Goal: Transaction & Acquisition: Book appointment/travel/reservation

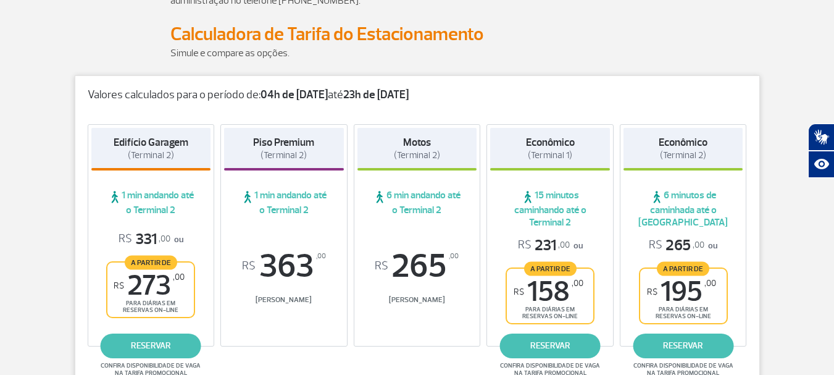
scroll to position [185, 0]
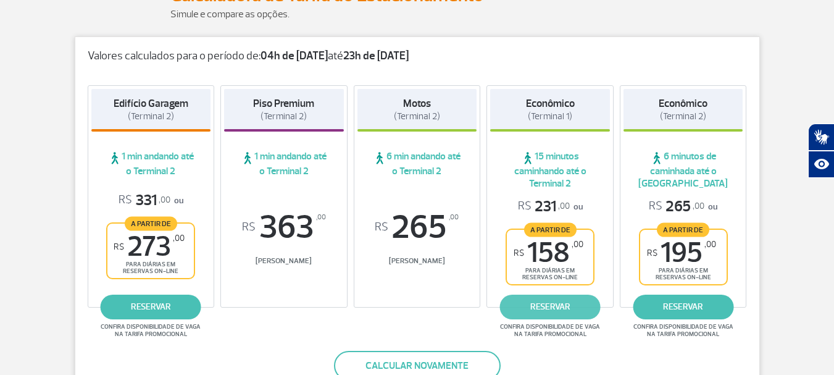
click at [538, 308] on link "reservar" at bounding box center [550, 307] width 101 height 25
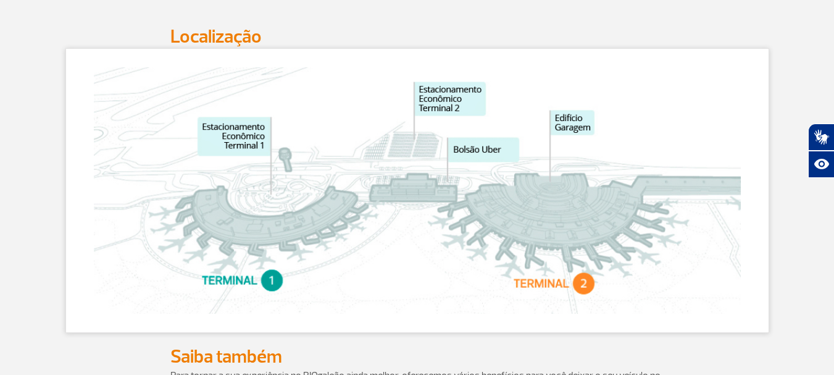
scroll to position [617, 0]
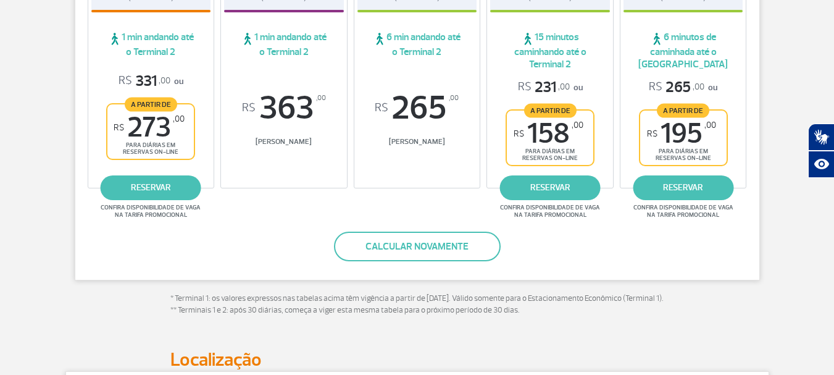
scroll to position [318, 0]
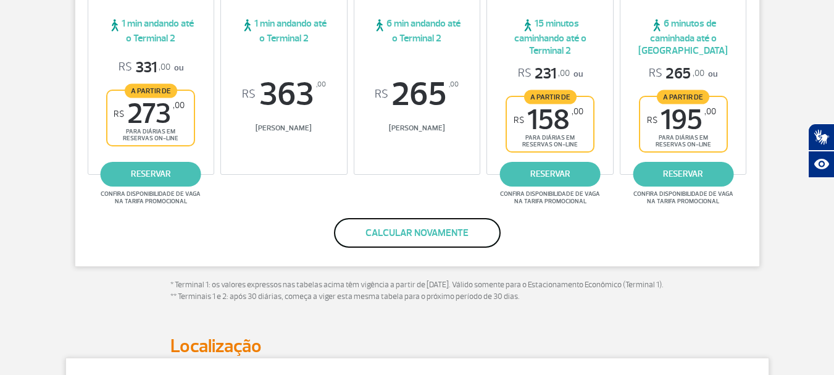
click at [416, 233] on button "Calcular novamente" at bounding box center [417, 233] width 167 height 30
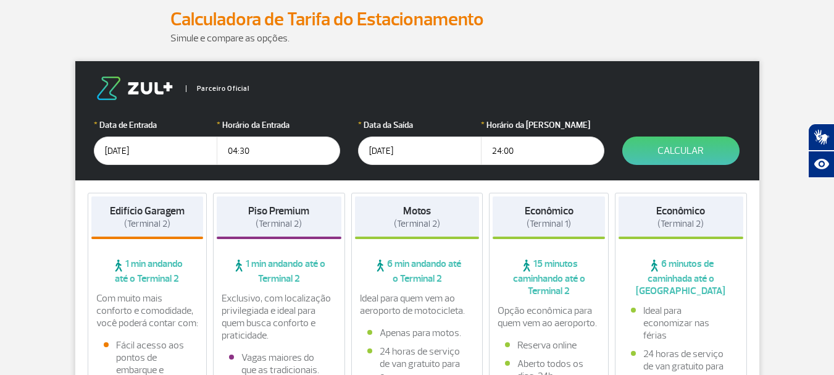
scroll to position [31, 0]
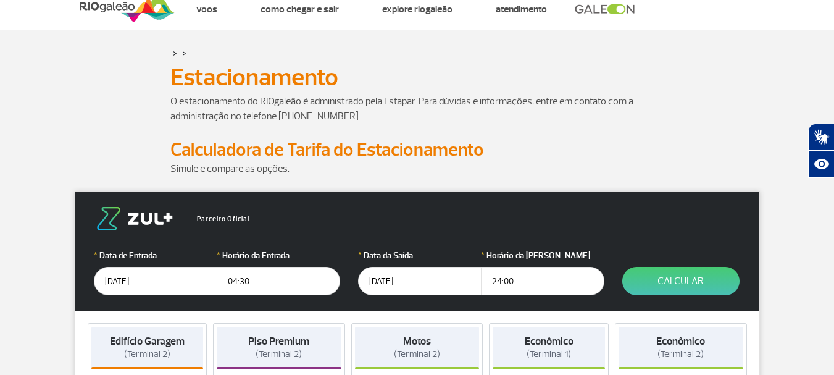
click at [500, 281] on input "24:00" at bounding box center [542, 281] width 123 height 28
click at [522, 278] on input "23:00" at bounding box center [542, 281] width 123 height 28
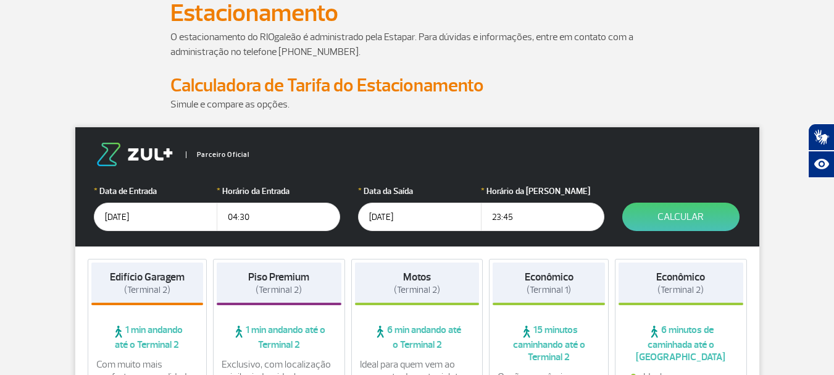
scroll to position [93, 0]
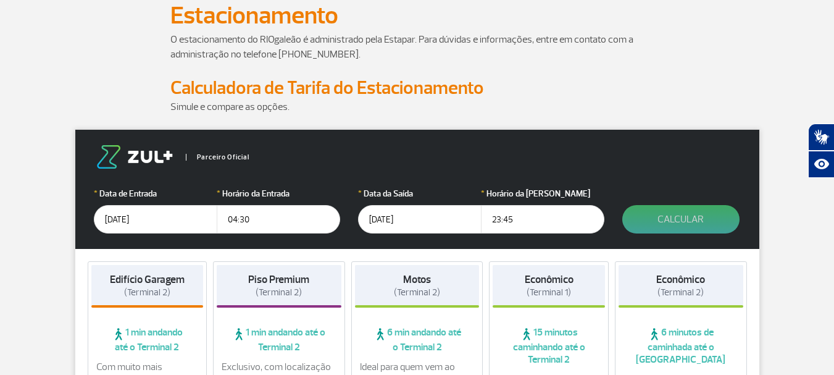
type input "23:45"
click at [682, 221] on button "Calcular" at bounding box center [680, 219] width 117 height 28
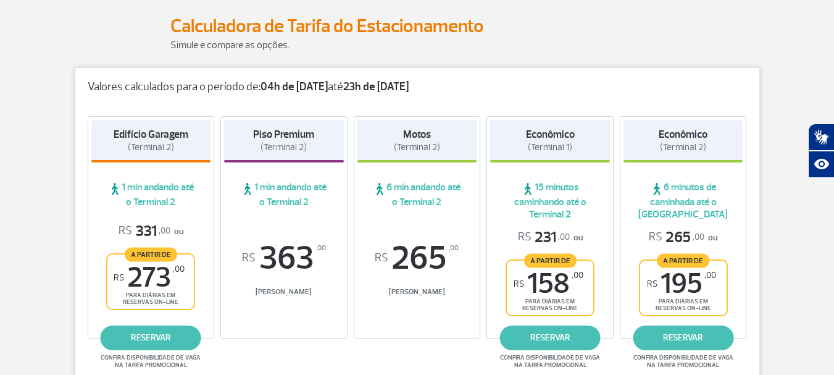
scroll to position [216, 0]
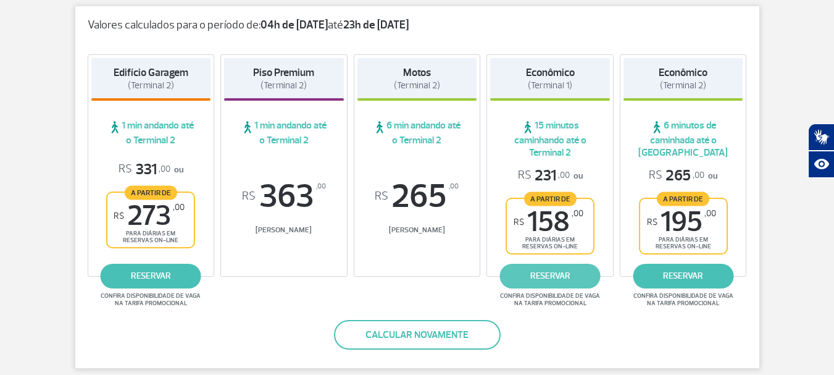
click at [545, 274] on link "reservar" at bounding box center [550, 276] width 101 height 25
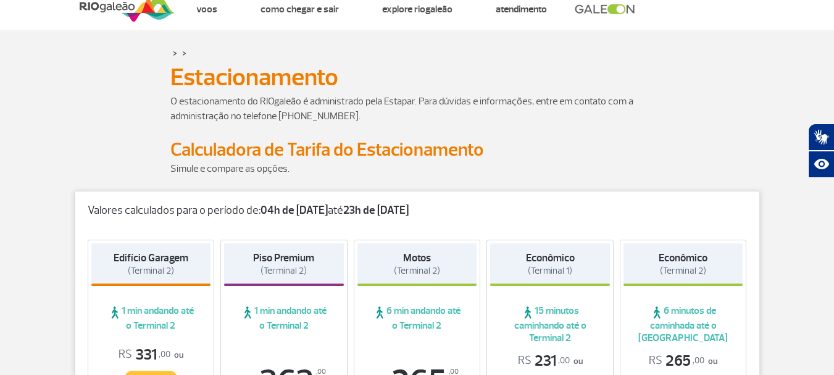
scroll to position [0, 0]
